Goal: Task Accomplishment & Management: Manage account settings

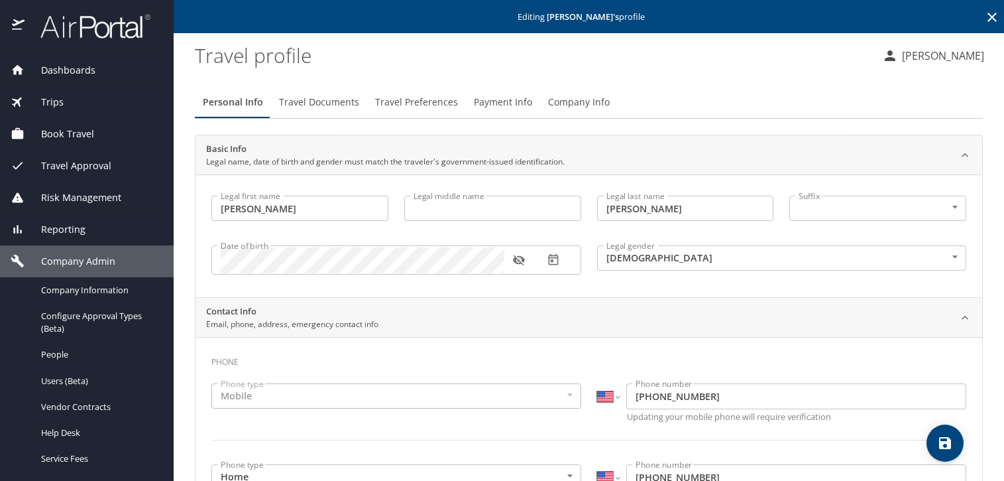
select select "US"
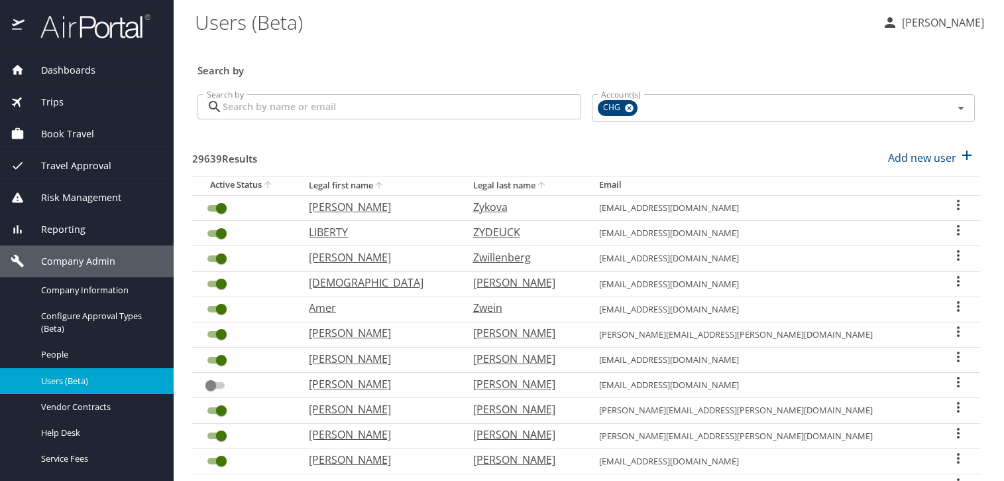
click at [390, 109] on input "Search by" at bounding box center [402, 106] width 359 height 25
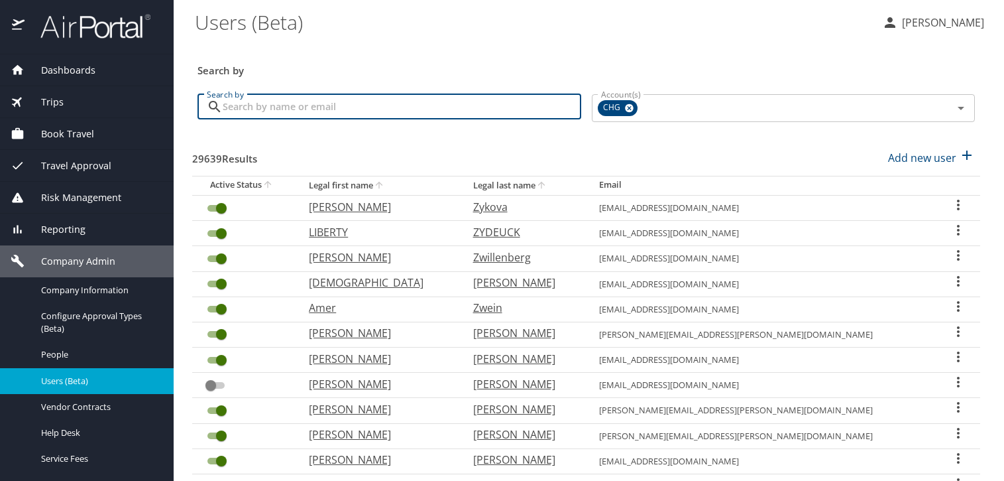
paste input "[EMAIL_ADDRESS][DOMAIN_NAME]"
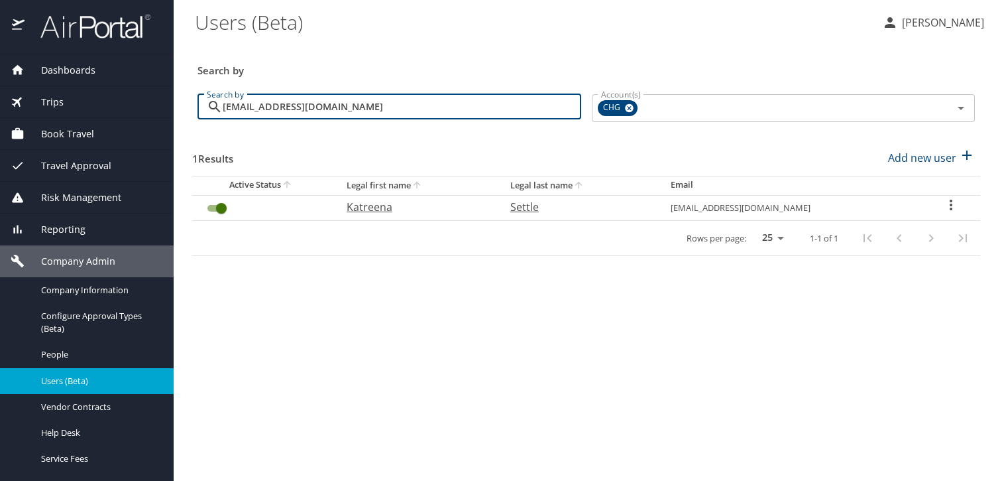
type input "[EMAIL_ADDRESS][DOMAIN_NAME]"
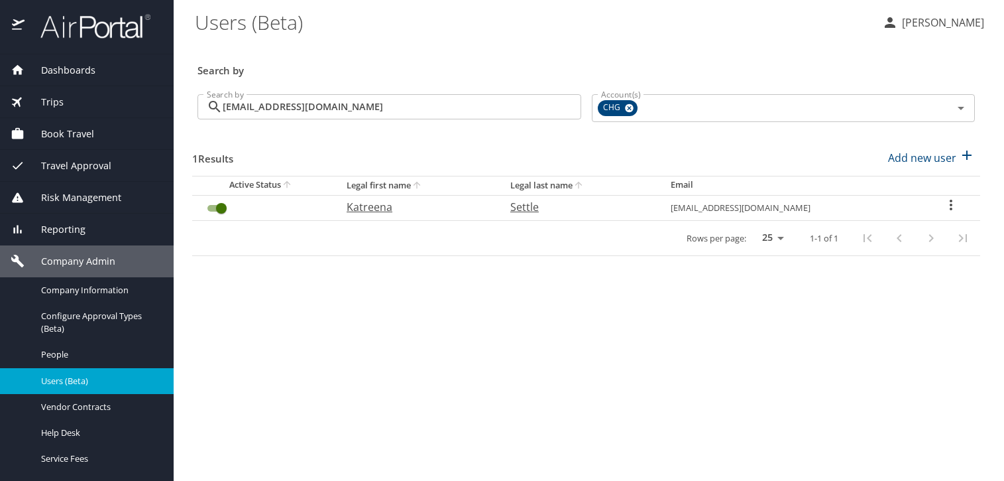
click at [950, 206] on icon "User Search Table" at bounding box center [951, 205] width 16 height 16
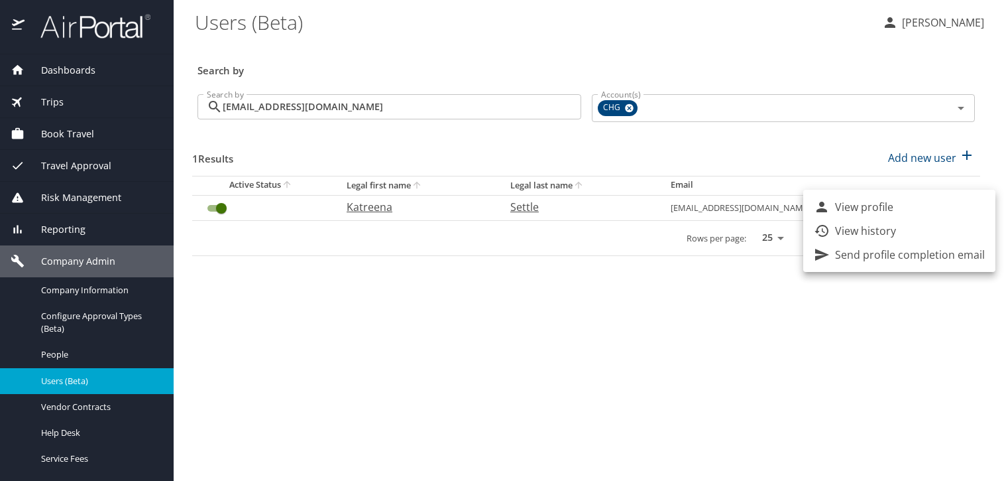
click at [899, 207] on li "View profile" at bounding box center [899, 207] width 192 height 24
select select "US"
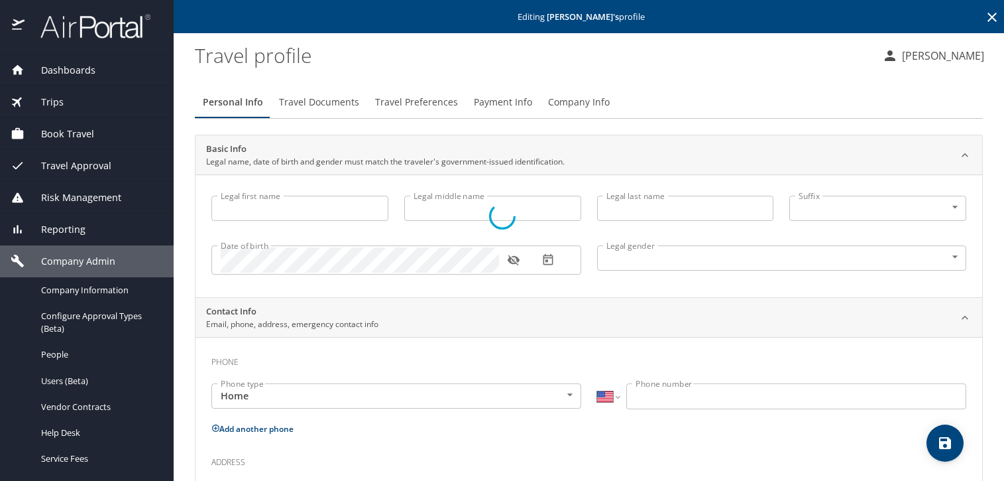
type input "Katreena"
type input "ayana"
type input "Settle"
type input "[DEMOGRAPHIC_DATA]"
select select "US"
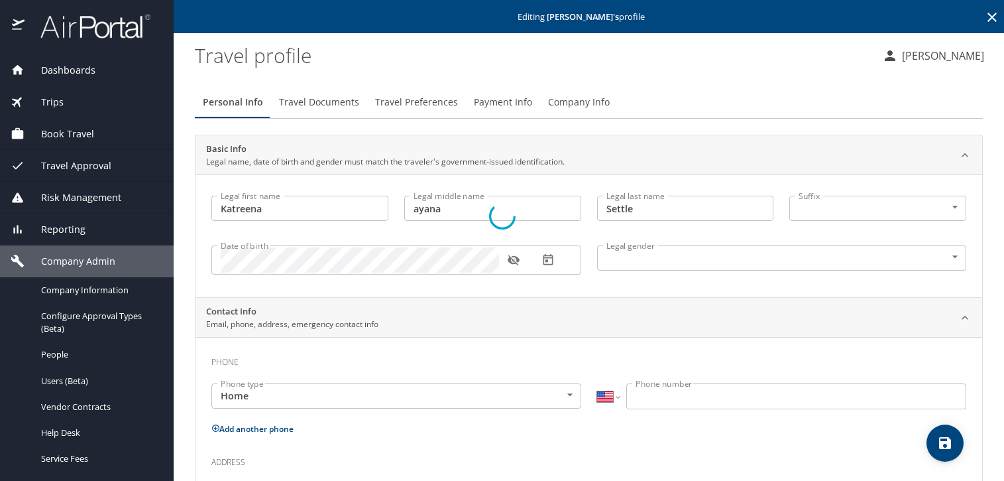
select select "US"
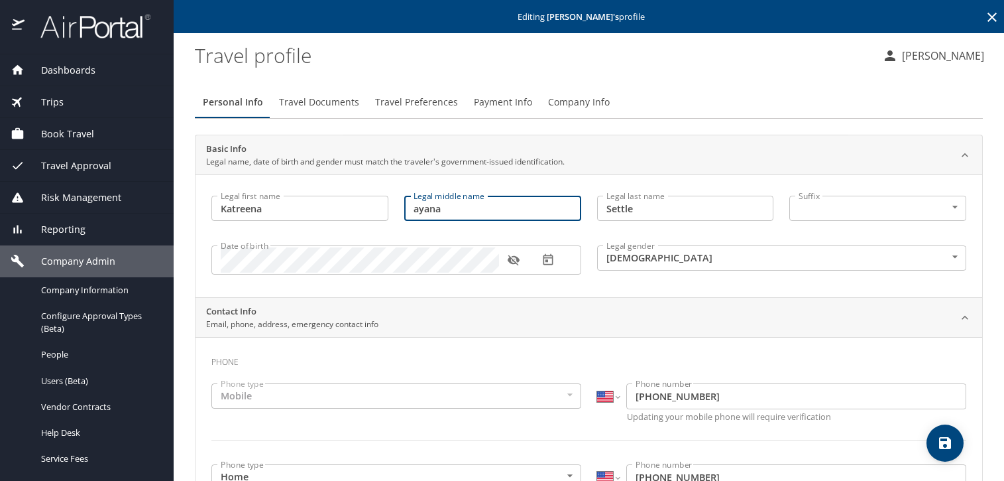
click at [430, 212] on input "ayana" at bounding box center [492, 208] width 177 height 25
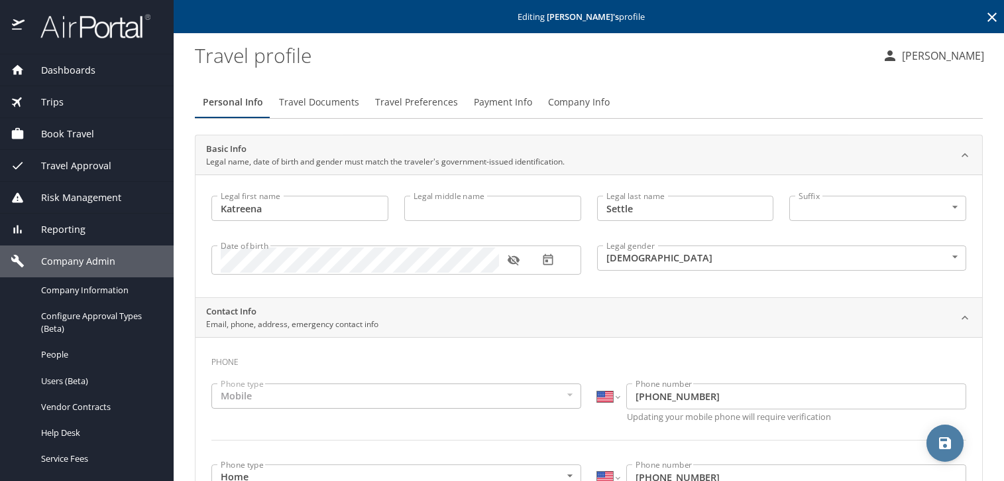
click at [934, 445] on span "save" at bounding box center [945, 443] width 37 height 16
select select "US"
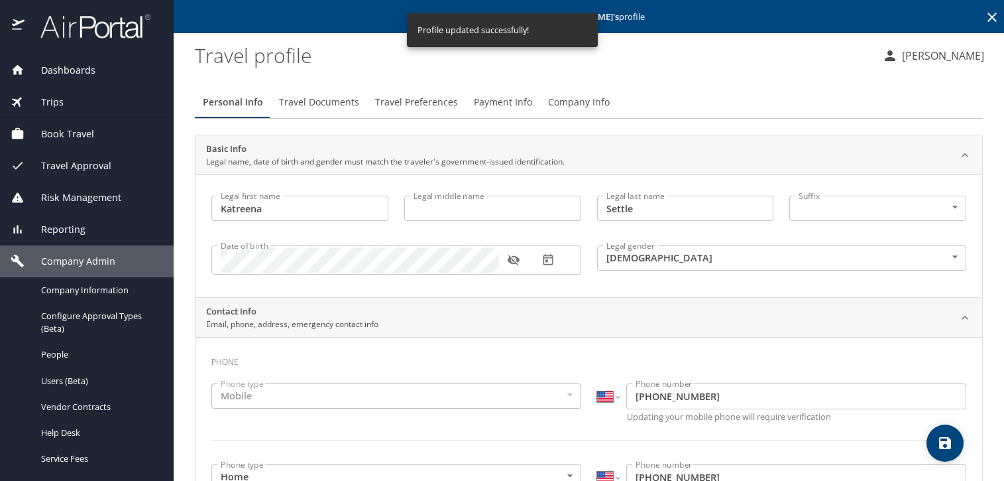
select select "US"
